Goal: Information Seeking & Learning: Learn about a topic

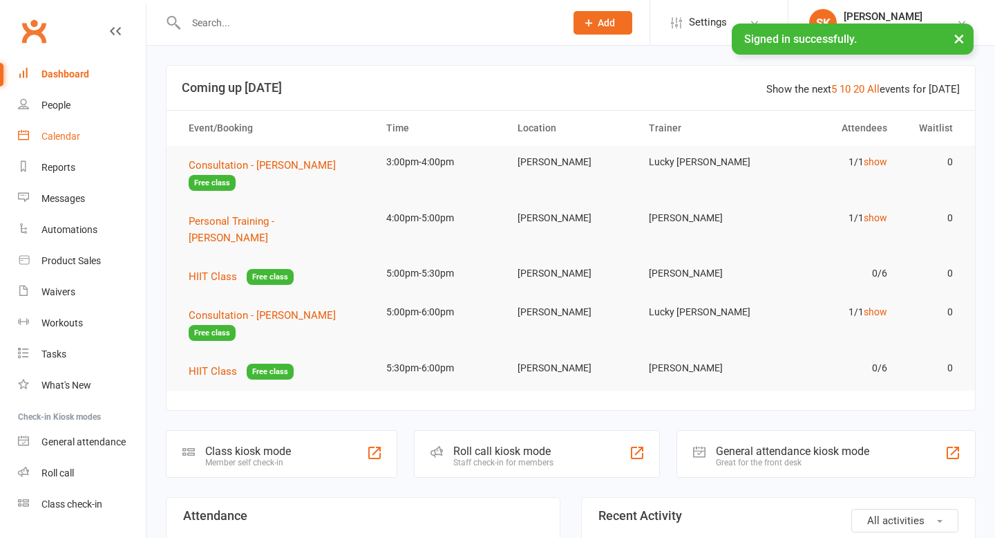
click at [65, 144] on link "Calendar" at bounding box center [82, 136] width 128 height 31
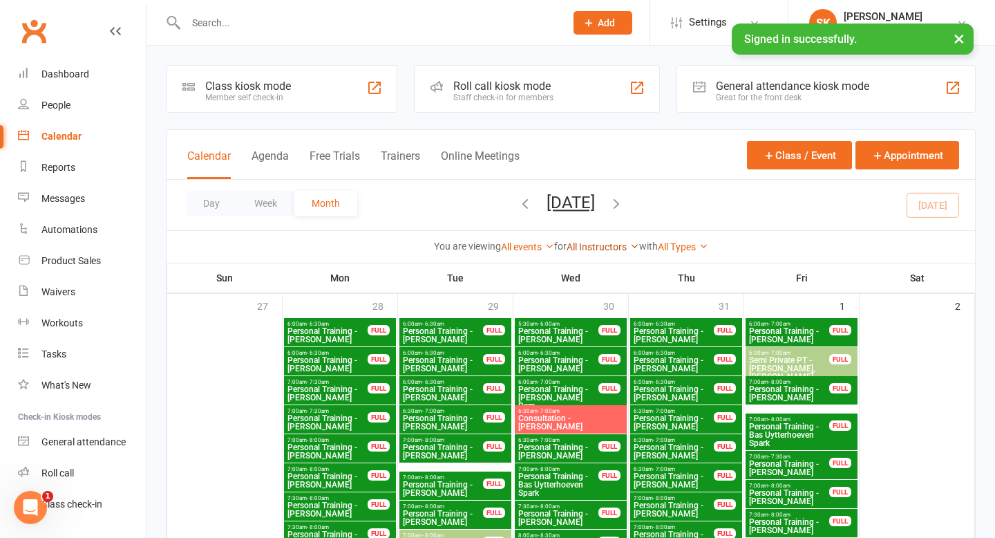
click at [611, 248] on link "All Instructors" at bounding box center [603, 246] width 73 height 11
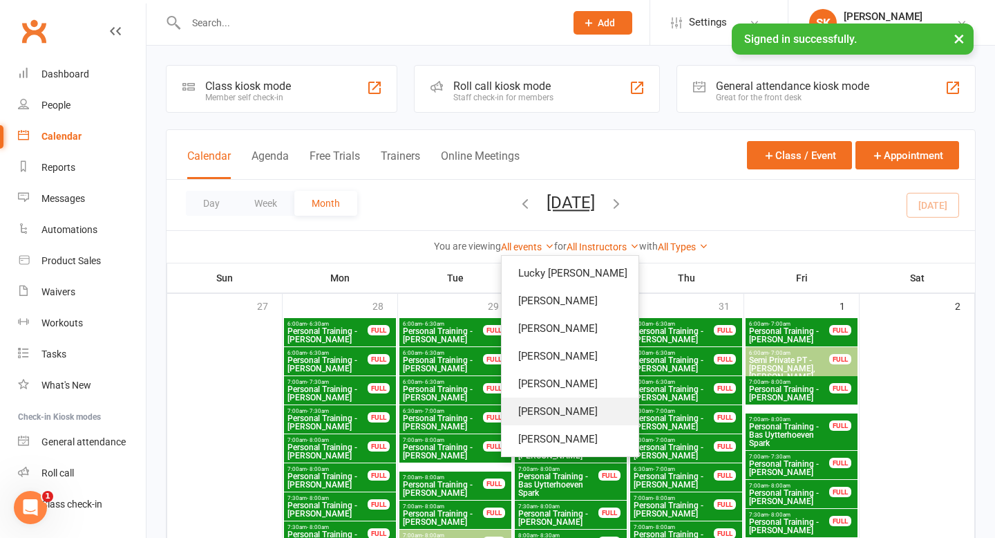
click at [570, 407] on link "[PERSON_NAME]" at bounding box center [570, 412] width 137 height 28
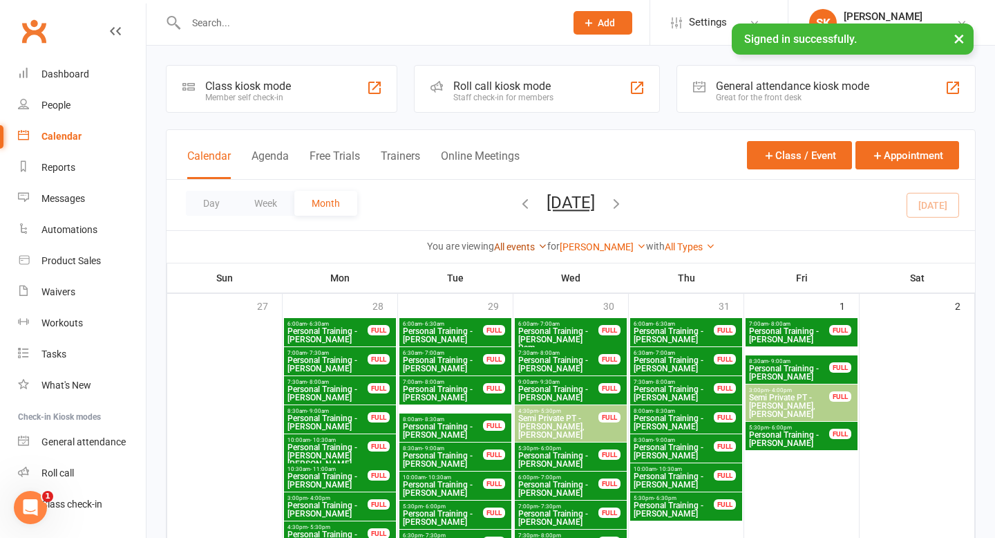
click at [536, 244] on link "All events" at bounding box center [520, 246] width 53 height 11
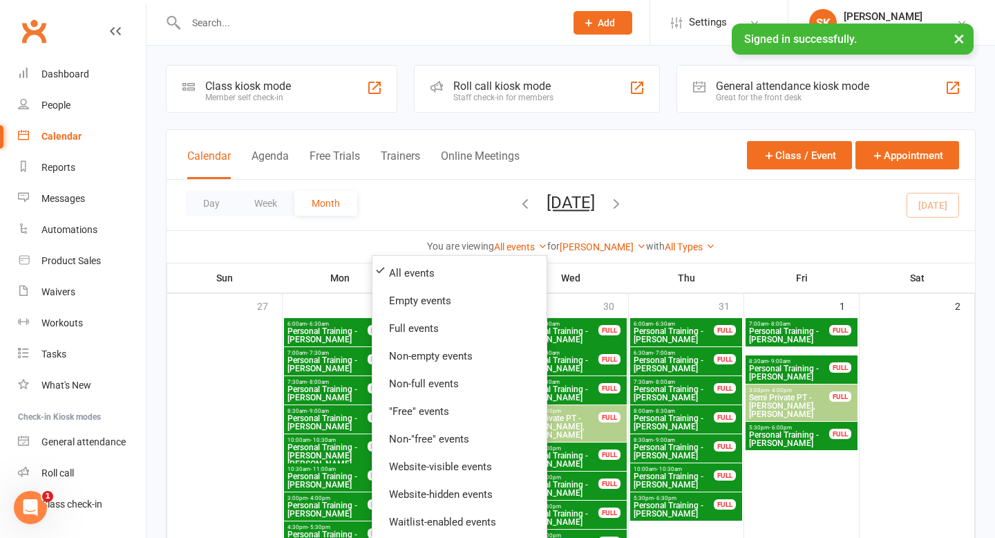
click at [673, 225] on div "Day Week Month [DATE] [DATE] Sun Mon Tue Wed Thu Fri Sat 27 28 29 30 31 01 02 0…" at bounding box center [571, 205] width 809 height 50
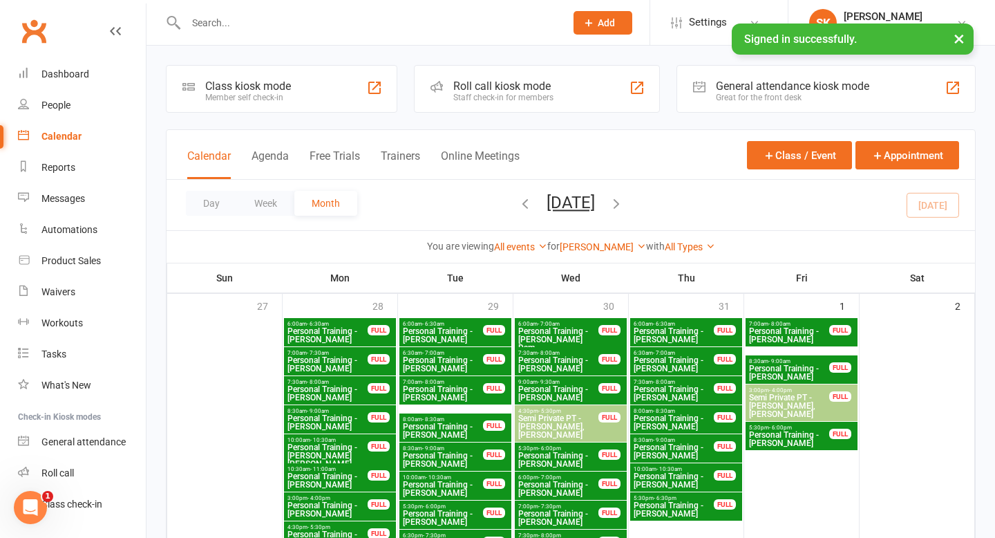
scroll to position [125, 0]
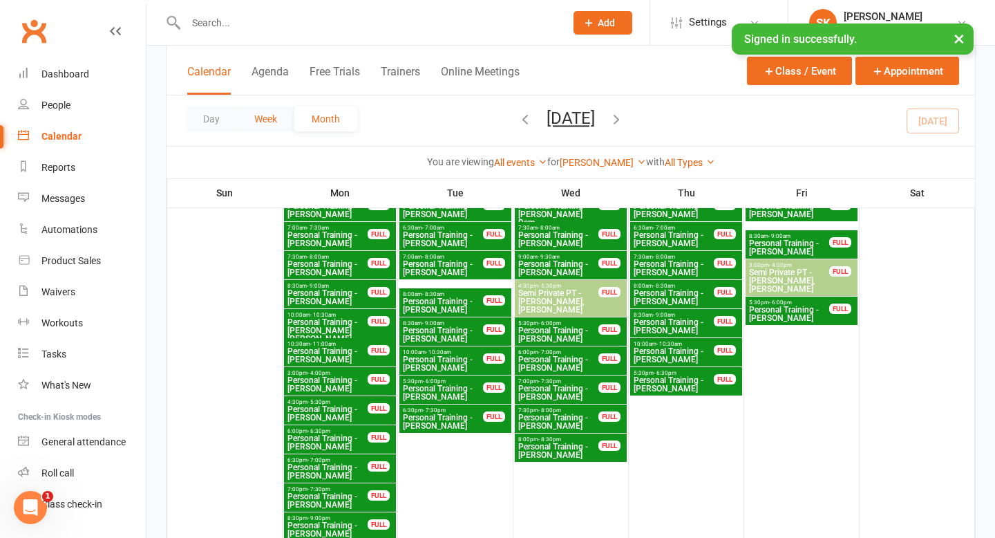
click at [271, 112] on button "Week" at bounding box center [265, 118] width 57 height 25
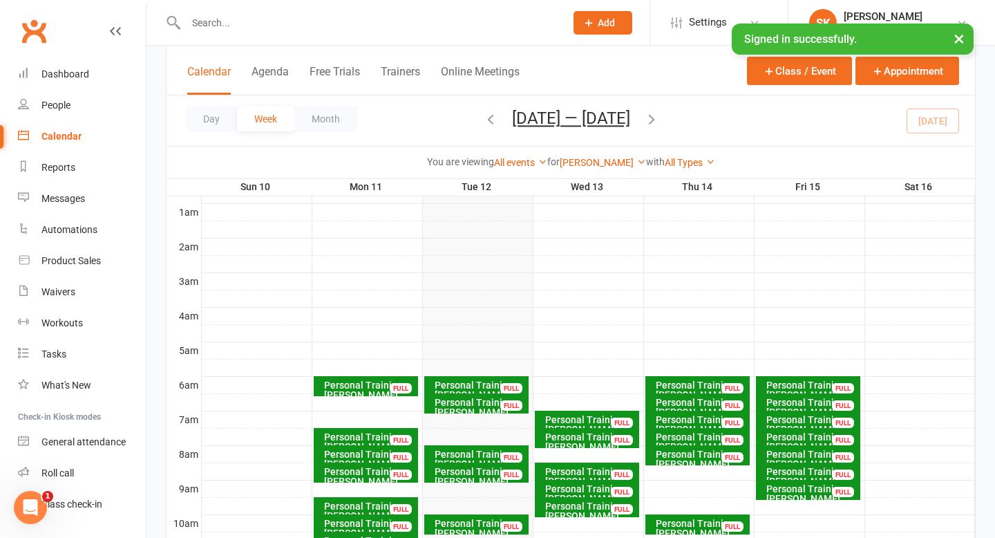
scroll to position [62, 0]
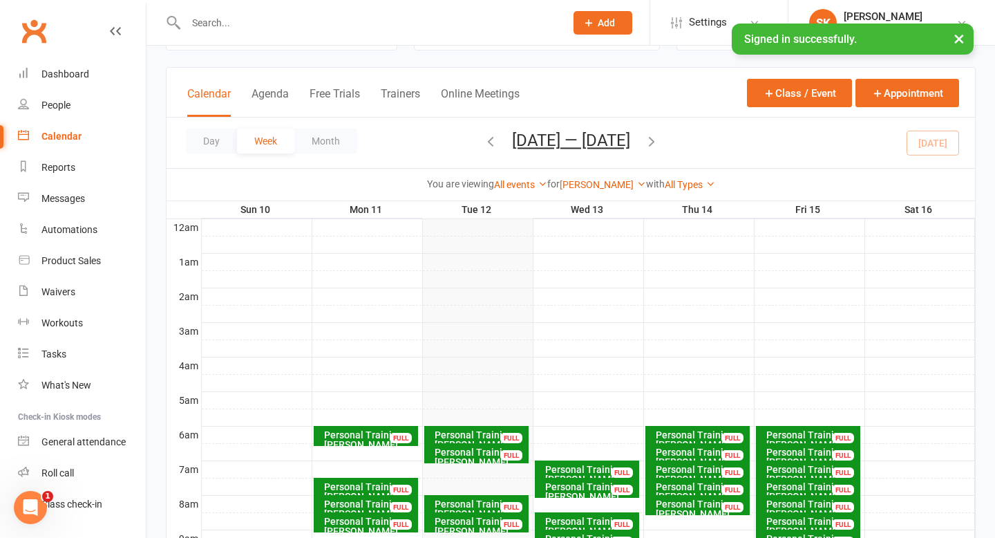
click at [660, 134] on icon "button" at bounding box center [651, 140] width 15 height 15
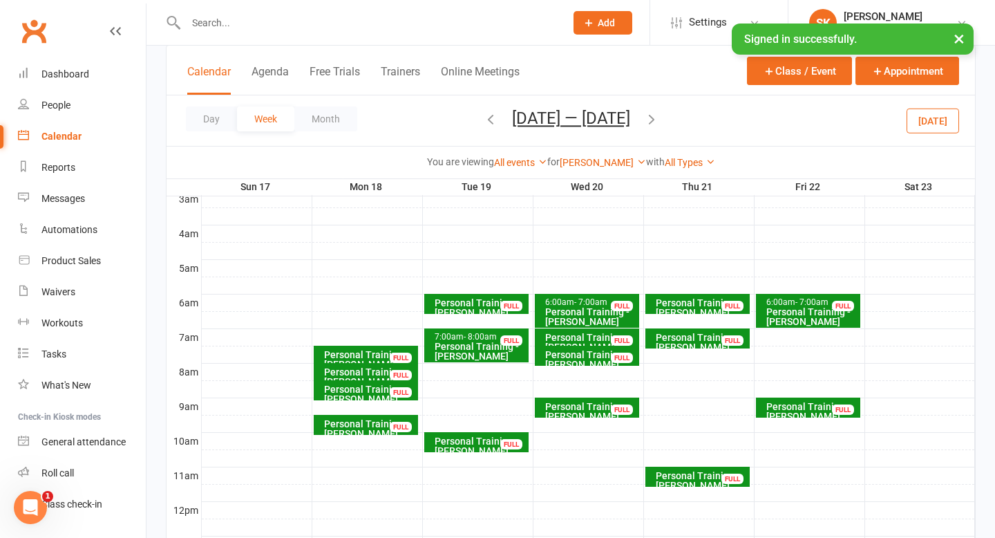
scroll to position [193, 0]
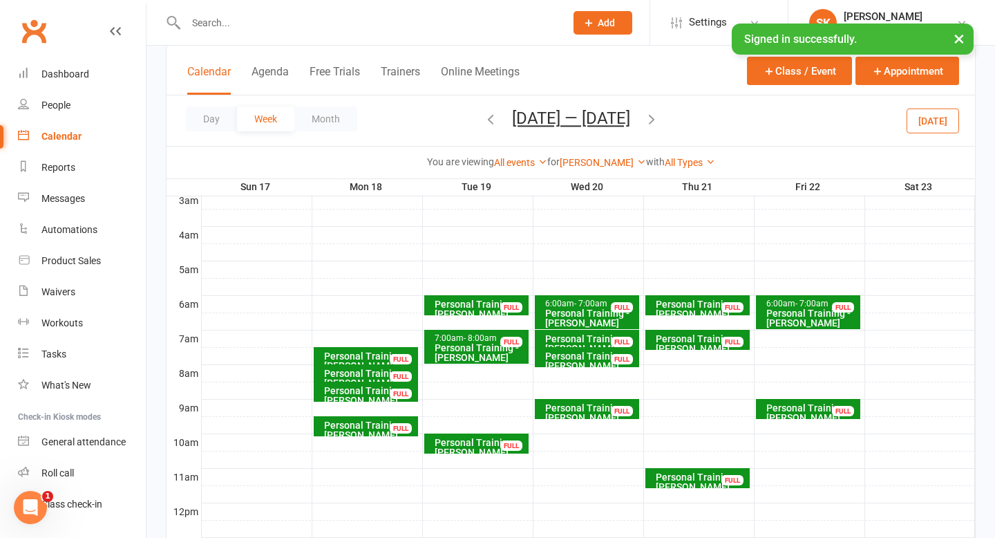
click at [485, 119] on icon "button" at bounding box center [490, 118] width 15 height 15
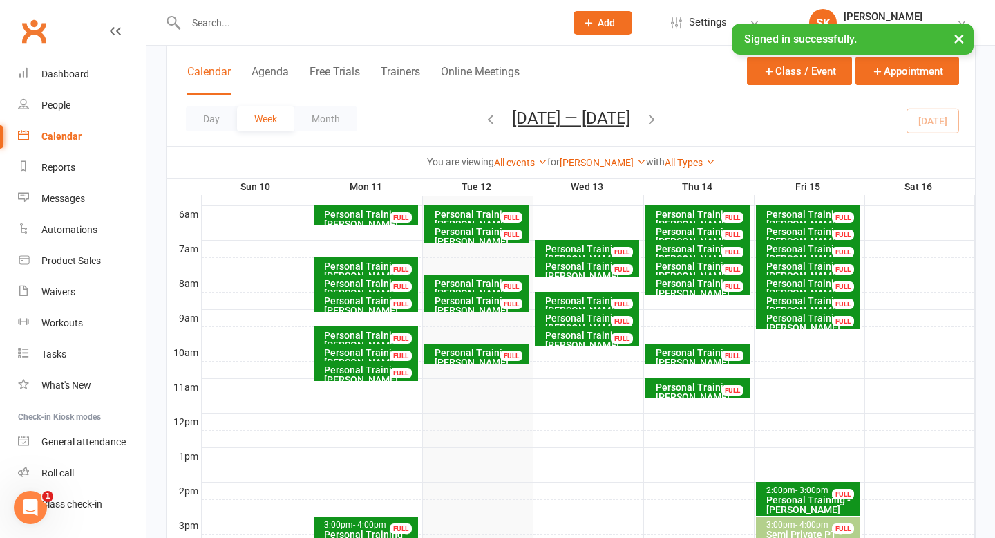
scroll to position [53, 0]
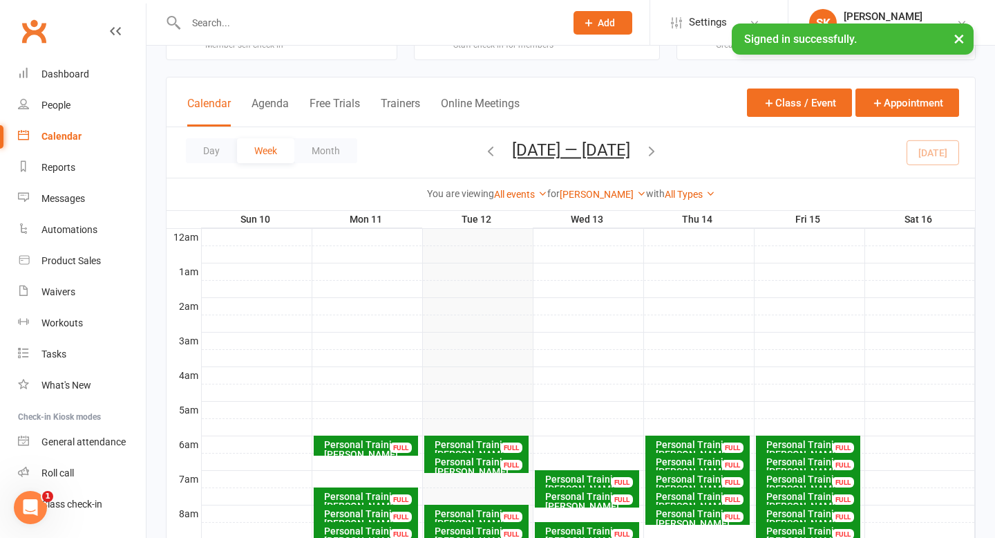
click at [653, 147] on icon "button" at bounding box center [651, 150] width 15 height 15
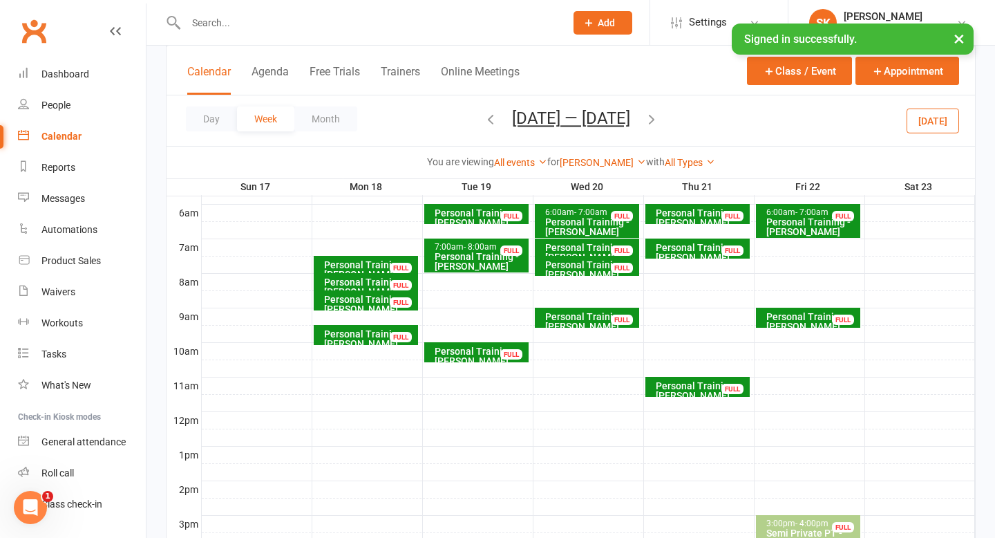
scroll to position [286, 0]
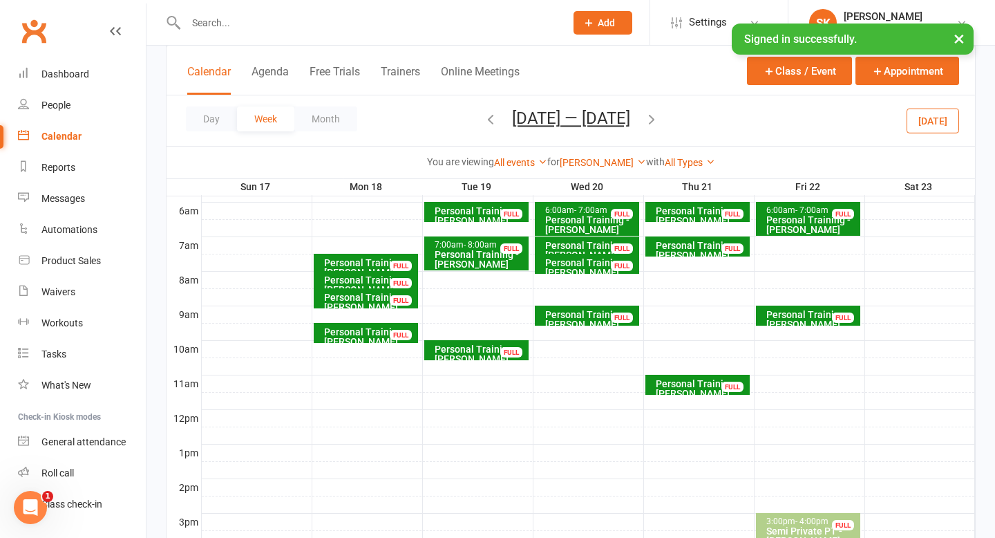
click at [573, 323] on div "Personal Training - [PERSON_NAME]" at bounding box center [591, 319] width 92 height 19
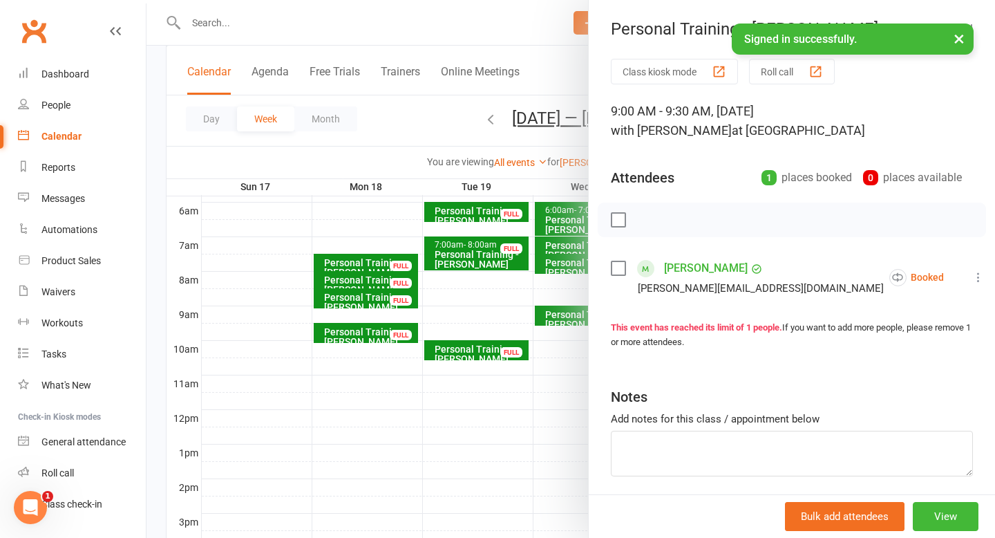
click at [964, 38] on button "×" at bounding box center [959, 39] width 25 height 30
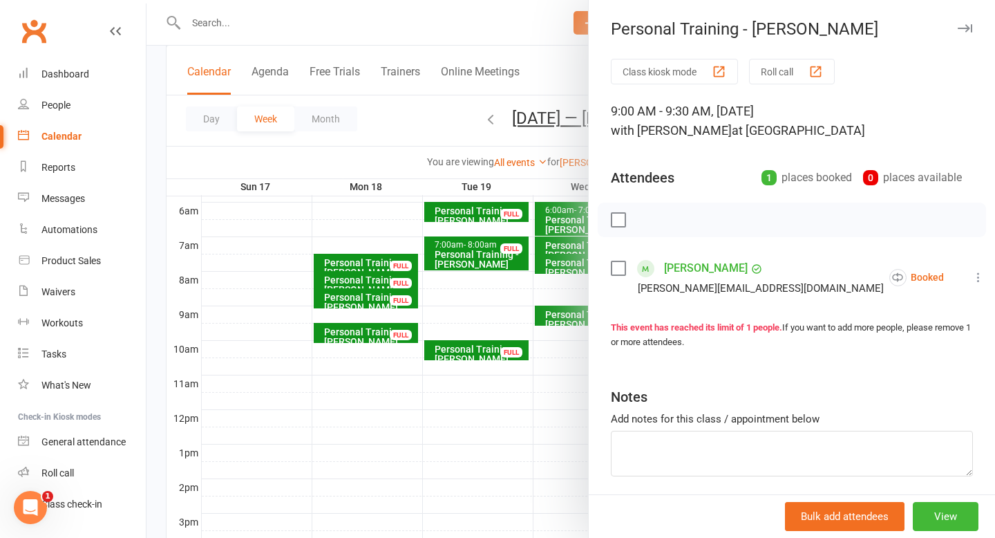
click at [965, 28] on icon "button" at bounding box center [965, 28] width 15 height 8
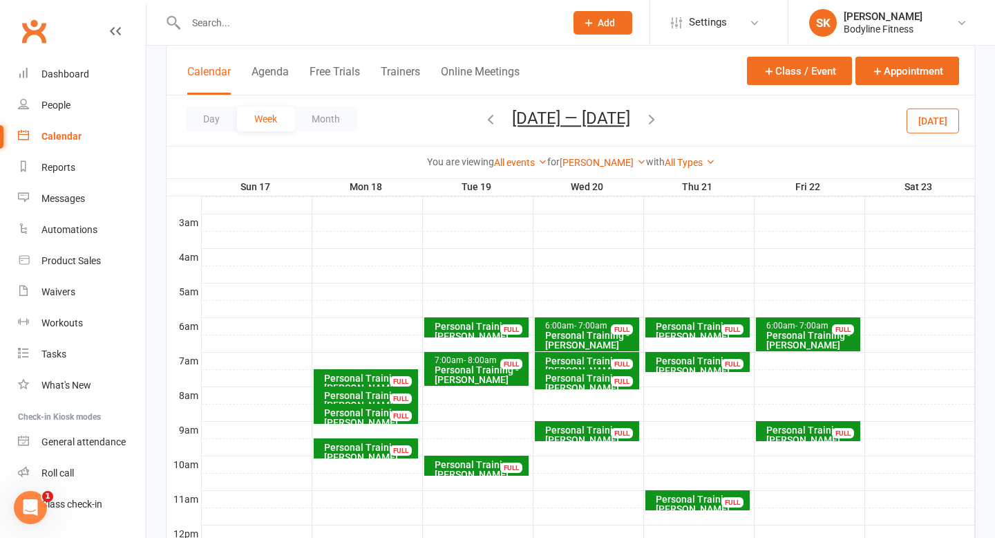
scroll to position [203, 0]
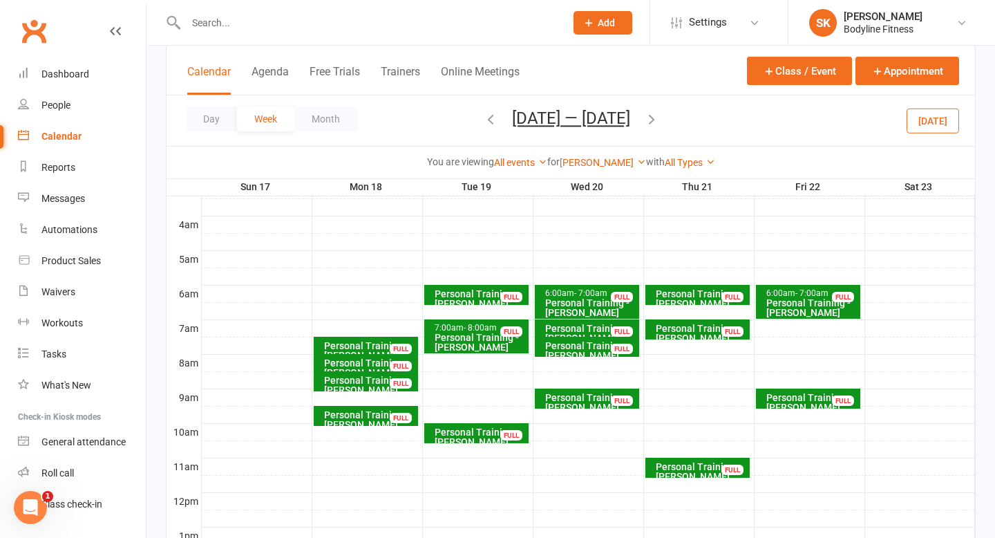
click at [371, 386] on div "Personal Training - [PERSON_NAME]" at bounding box center [370, 384] width 92 height 19
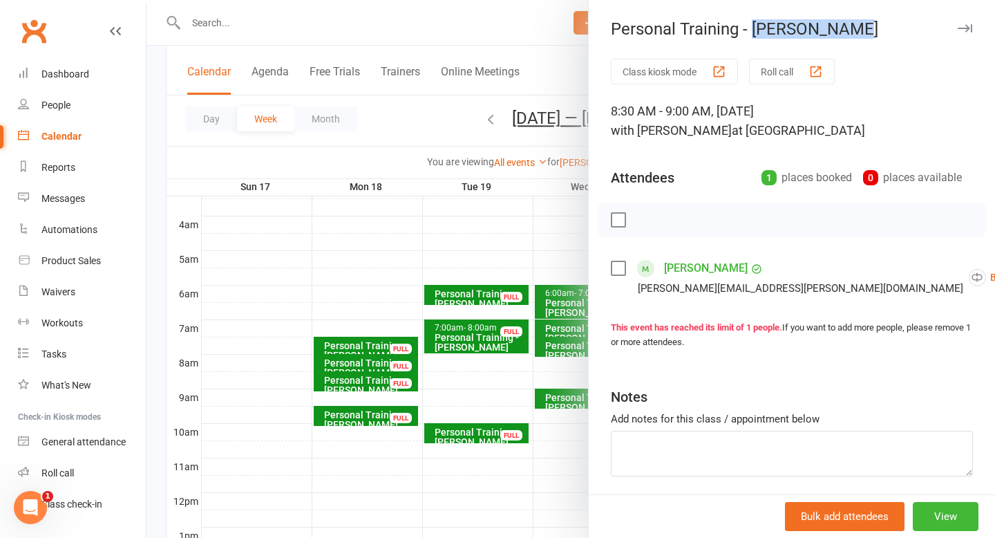
drag, startPoint x: 847, startPoint y: 30, endPoint x: 753, endPoint y: 34, distance: 94.1
click at [753, 34] on div "Personal Training - [PERSON_NAME]" at bounding box center [792, 28] width 406 height 19
click at [864, 39] on div "Personal Training - [PERSON_NAME] Class kiosk mode Roll call 8:30 AM - 9:00 AM,…" at bounding box center [791, 269] width 407 height 538
click at [839, 38] on div "Personal Training - [PERSON_NAME]" at bounding box center [792, 28] width 406 height 19
click at [836, 38] on div "Personal Training - [PERSON_NAME]" at bounding box center [792, 28] width 406 height 19
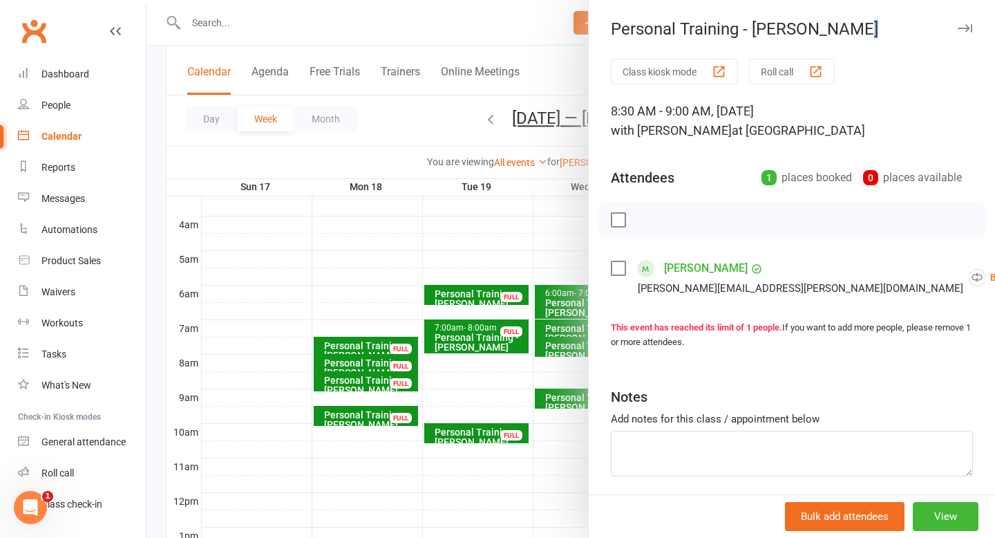
click at [836, 38] on div "Personal Training - [PERSON_NAME]" at bounding box center [792, 28] width 406 height 19
click at [476, 247] on div at bounding box center [571, 269] width 849 height 538
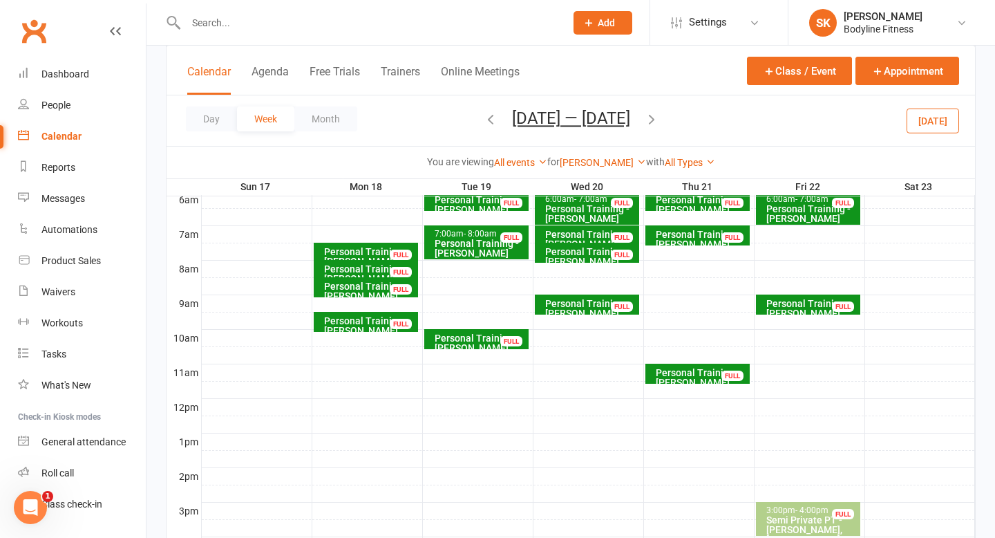
scroll to position [272, 0]
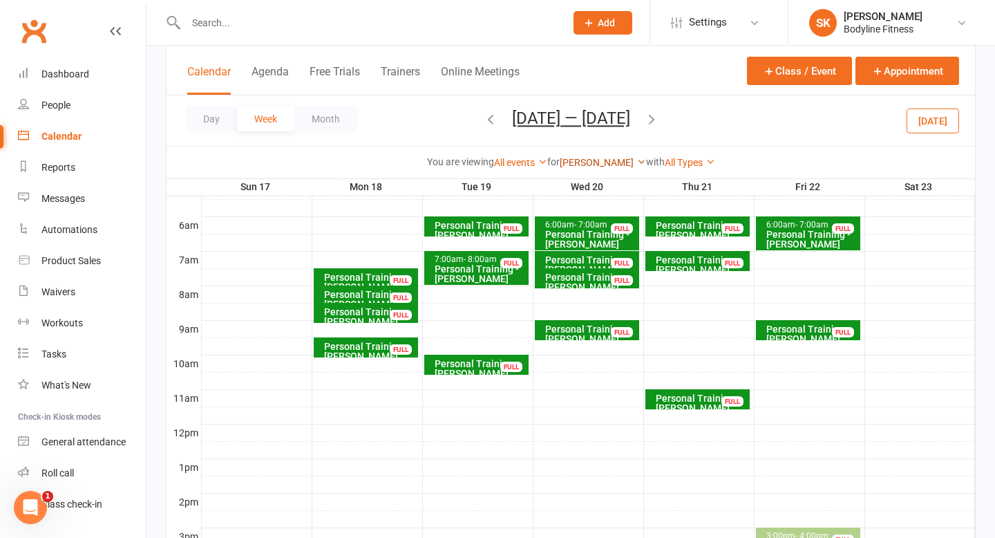
click at [597, 163] on link "[PERSON_NAME]" at bounding box center [603, 162] width 86 height 11
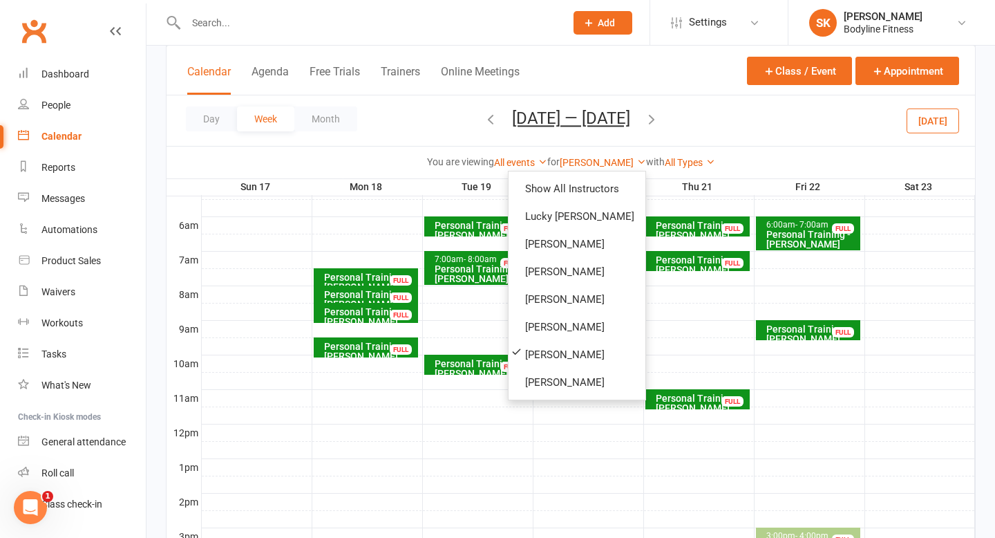
click at [398, 151] on div "You are viewing All events All events Empty events Full events Non-empty events…" at bounding box center [571, 162] width 809 height 32
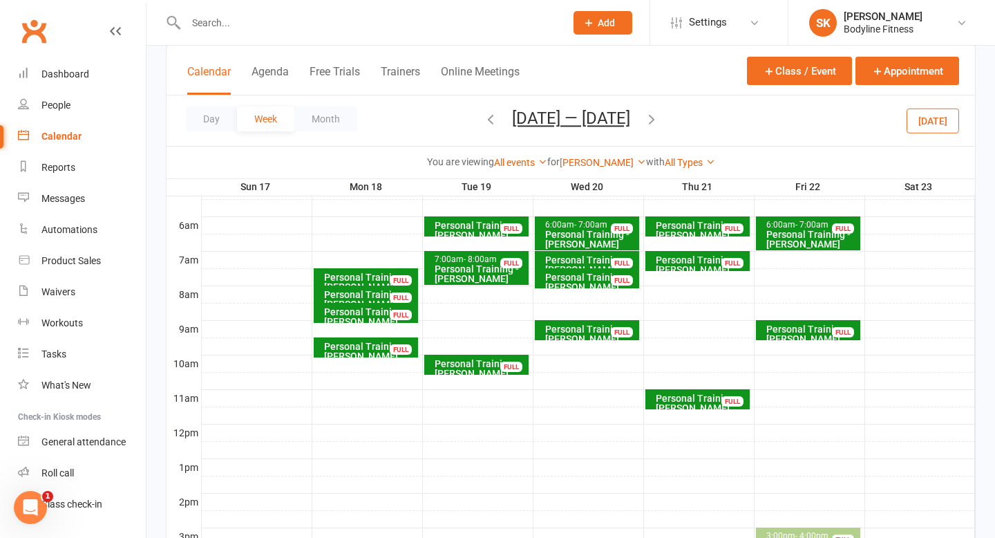
click at [485, 120] on icon "button" at bounding box center [490, 118] width 15 height 15
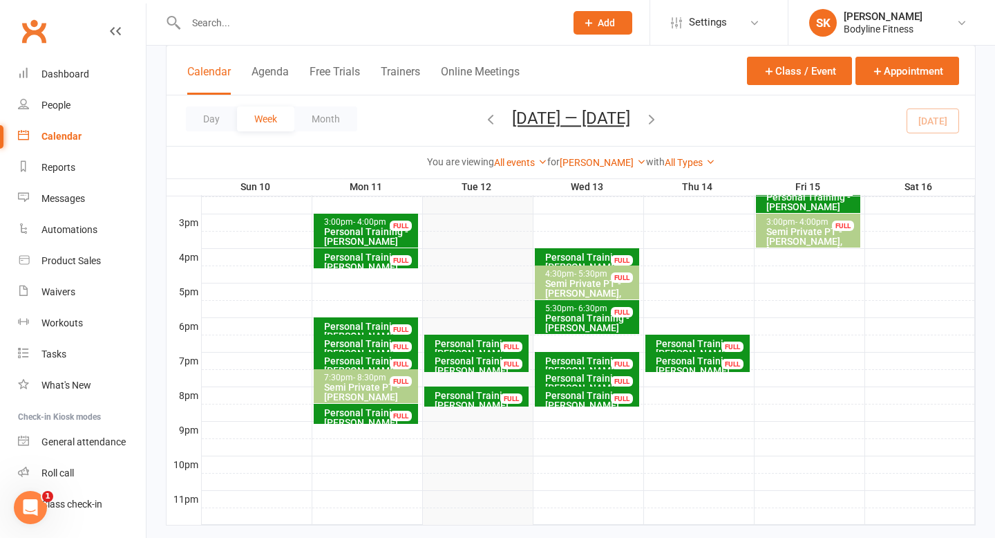
scroll to position [612, 0]
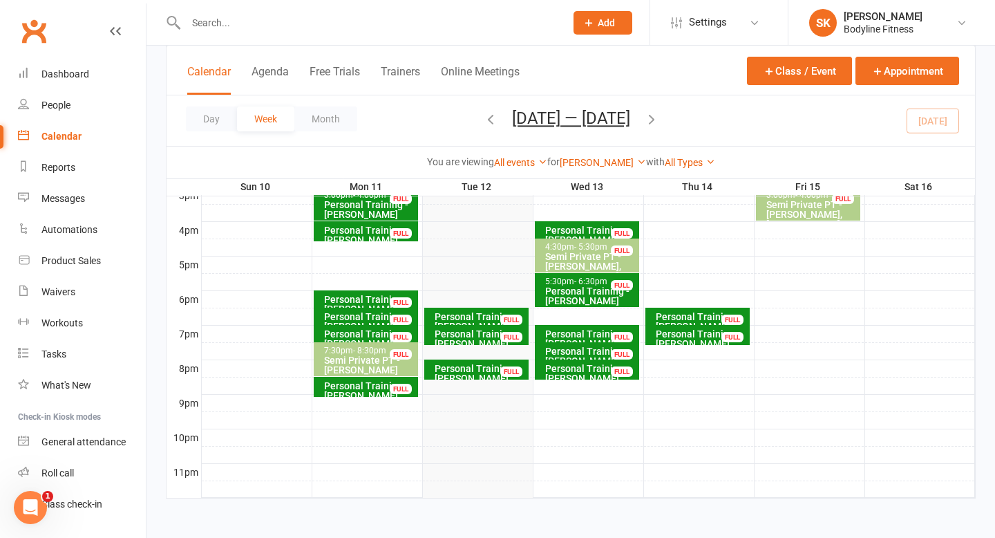
click at [390, 390] on div "FULL" at bounding box center [401, 389] width 22 height 10
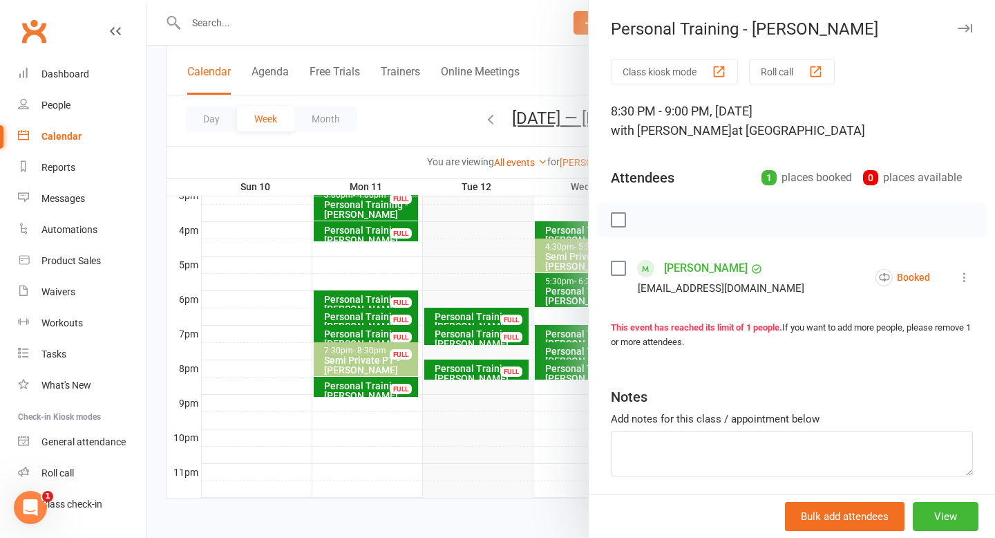
click at [964, 30] on icon "button" at bounding box center [965, 28] width 15 height 8
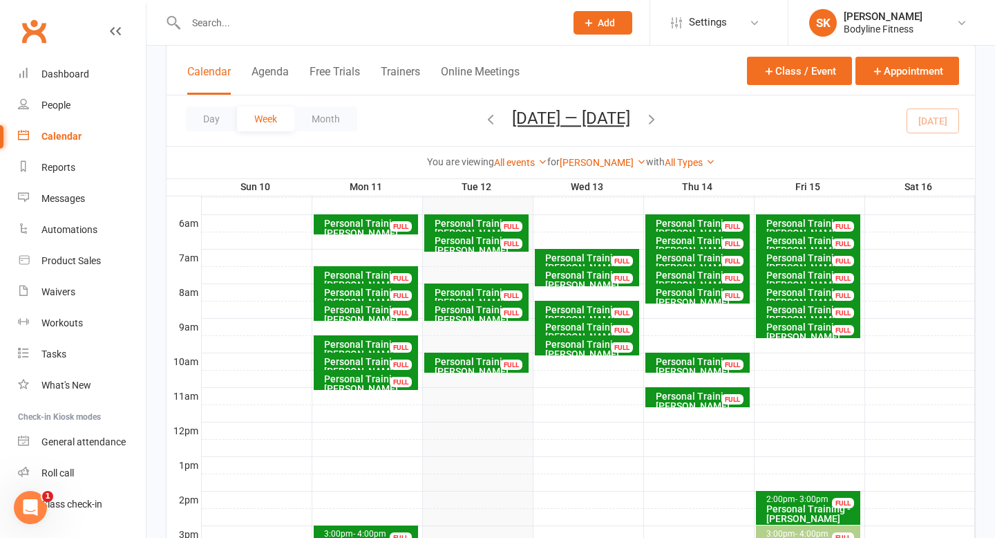
scroll to position [245, 0]
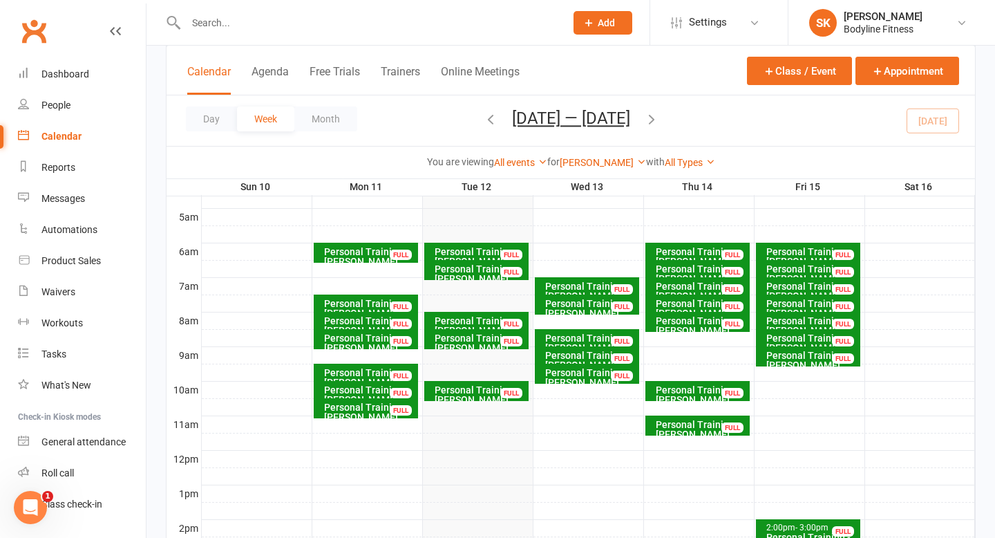
click at [499, 247] on div "Personal Training - [PERSON_NAME]" at bounding box center [480, 256] width 92 height 19
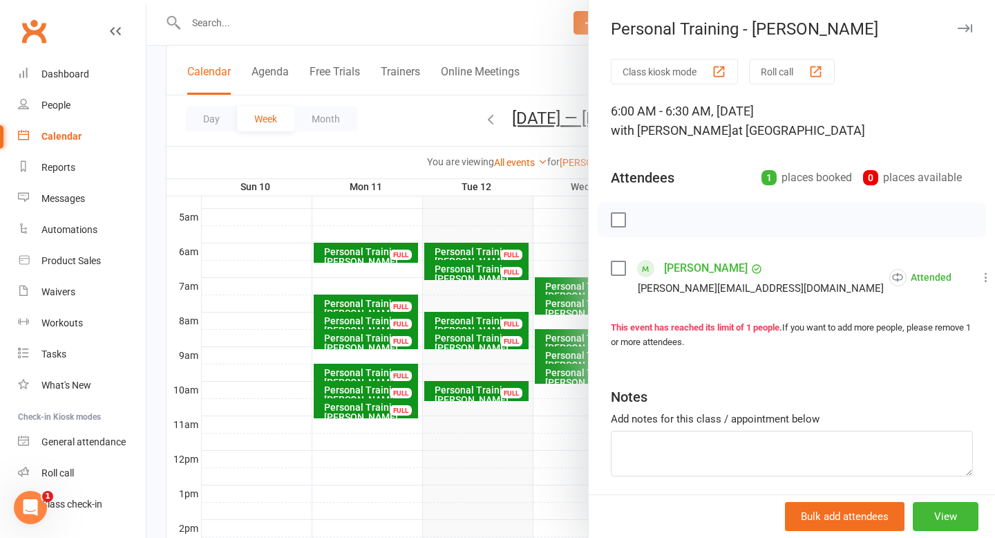
click at [969, 32] on button "button" at bounding box center [965, 28] width 17 height 17
